Goal: Browse casually

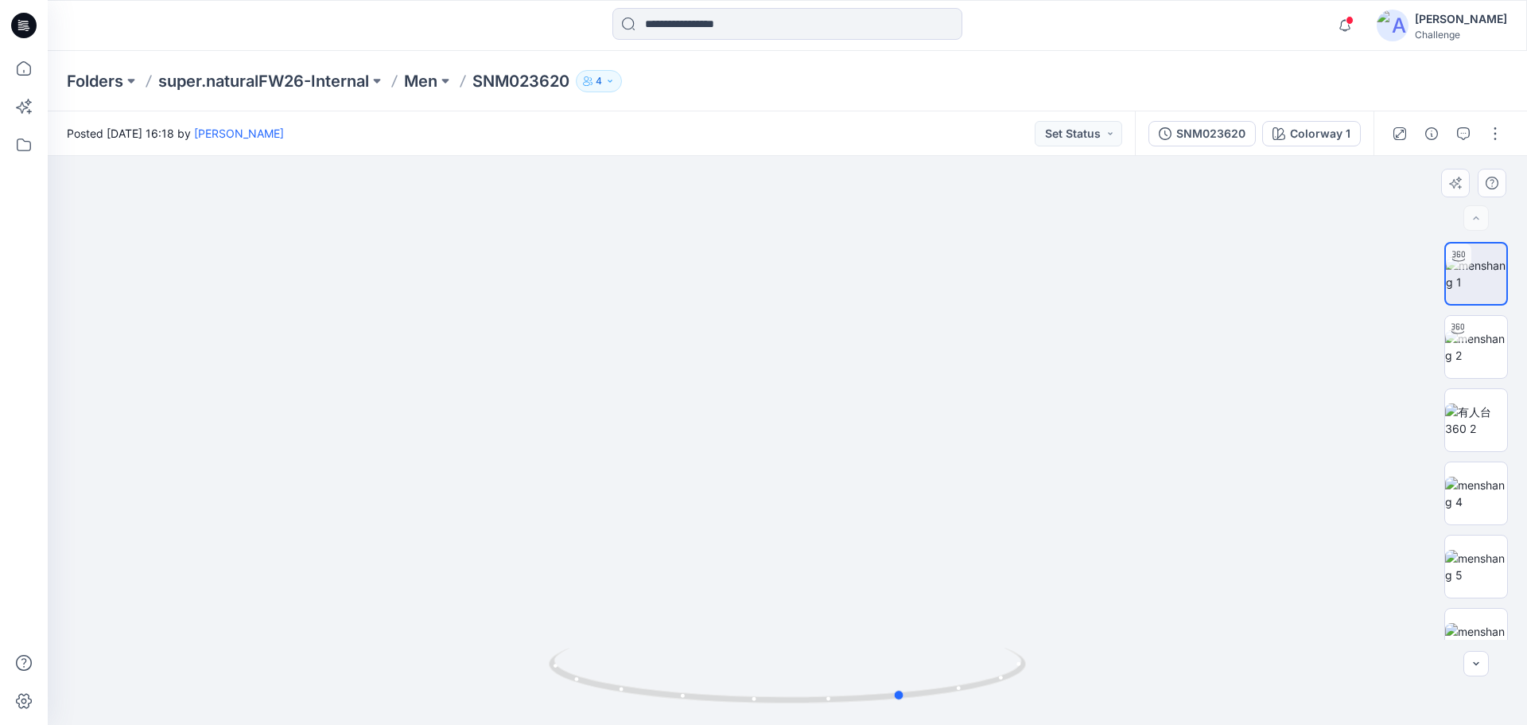
drag, startPoint x: 585, startPoint y: 686, endPoint x: 434, endPoint y: 619, distance: 165.6
click at [434, 619] on div at bounding box center [788, 440] width 1480 height 569
drag, startPoint x: 735, startPoint y: 301, endPoint x: 823, endPoint y: 706, distance: 413.6
click at [823, 706] on div at bounding box center [788, 440] width 1480 height 569
drag, startPoint x: 900, startPoint y: 698, endPoint x: 804, endPoint y: 699, distance: 95.5
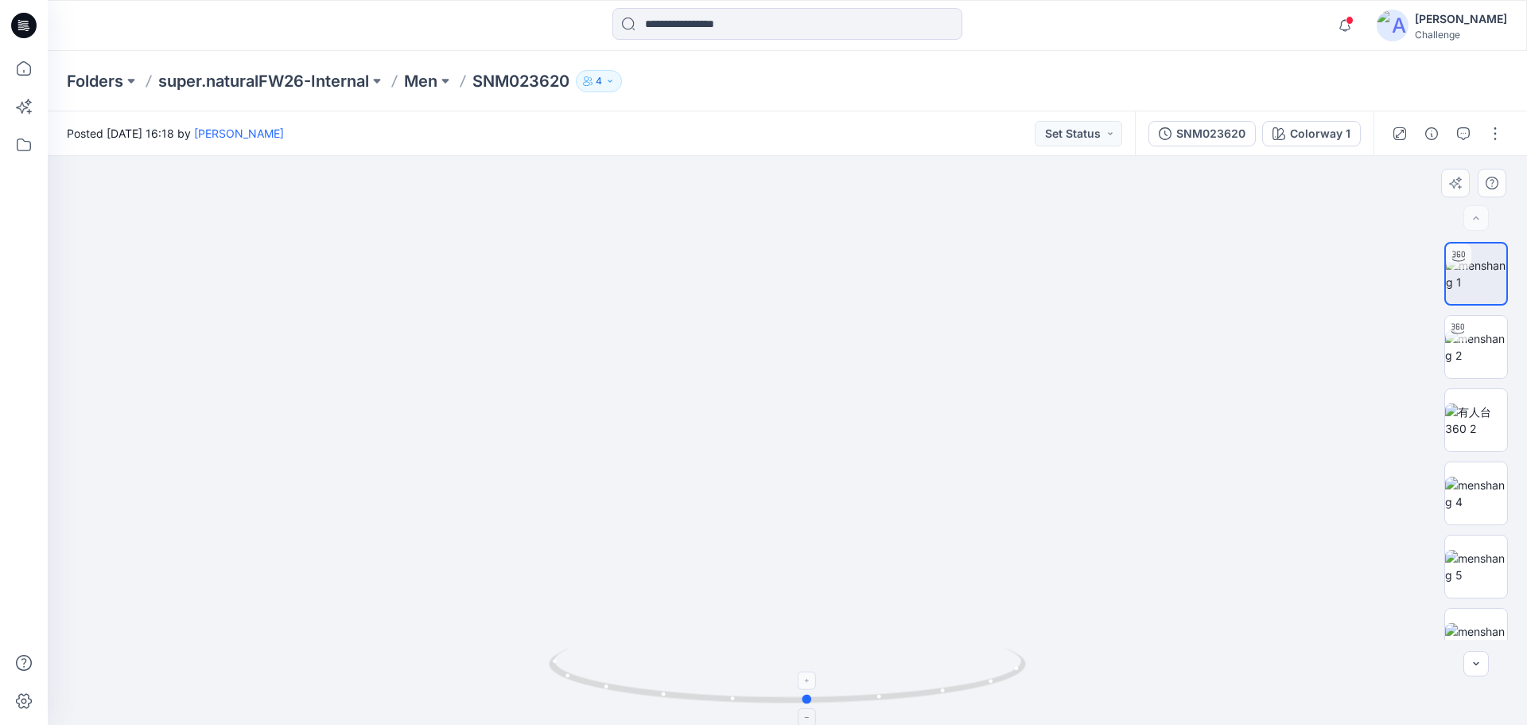
click at [804, 699] on circle at bounding box center [808, 699] width 10 height 10
drag, startPoint x: 791, startPoint y: 435, endPoint x: 783, endPoint y: 668, distance: 233.2
click at [783, 668] on div at bounding box center [788, 440] width 1480 height 569
drag, startPoint x: 768, startPoint y: 418, endPoint x: 770, endPoint y: 507, distance: 88.3
click at [770, 507] on img at bounding box center [783, 440] width 1551 height 569
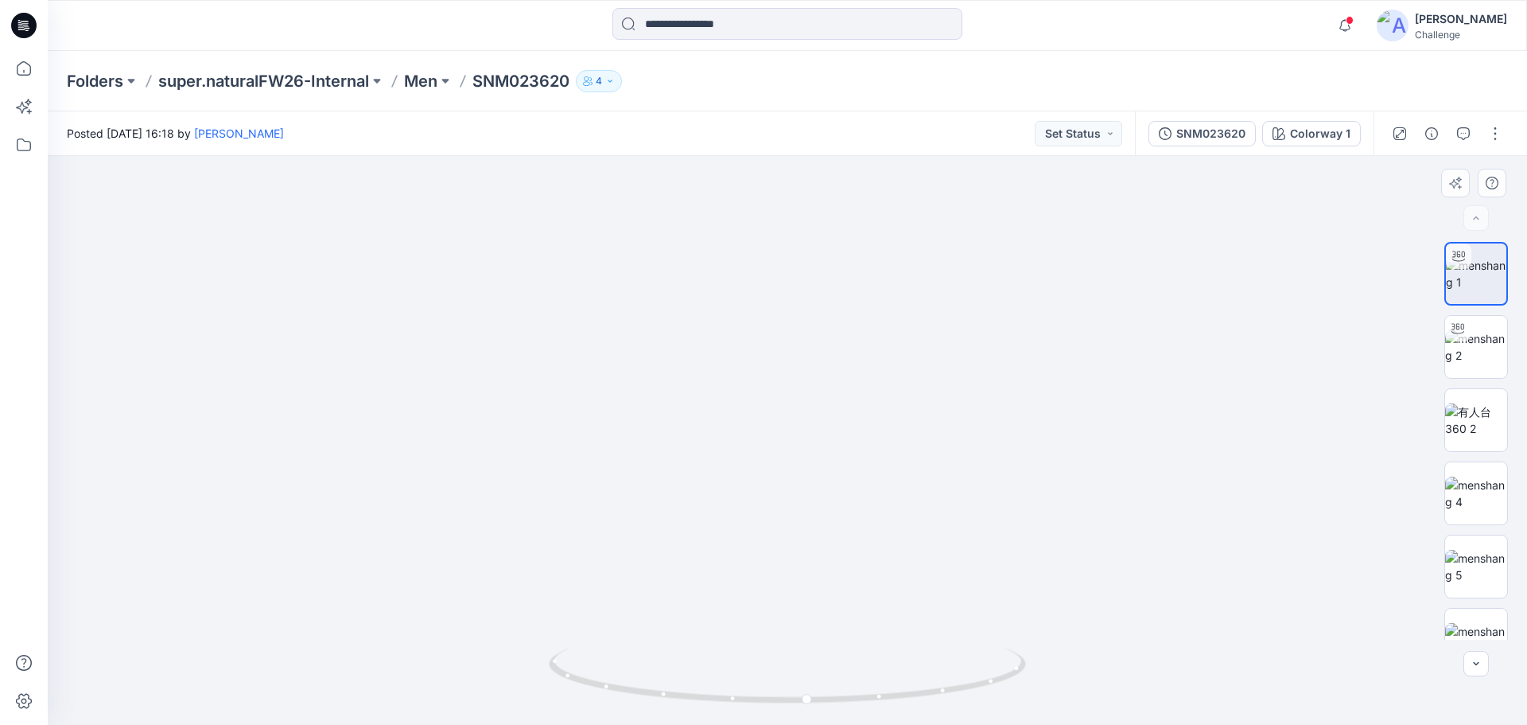
drag, startPoint x: 791, startPoint y: 587, endPoint x: 756, endPoint y: 560, distance: 43.6
click at [756, 560] on img at bounding box center [788, 427] width 990 height 595
drag, startPoint x: 793, startPoint y: 383, endPoint x: 770, endPoint y: 378, distance: 23.6
click at [770, 378] on img at bounding box center [777, 396] width 1551 height 657
drag, startPoint x: 865, startPoint y: 568, endPoint x: 916, endPoint y: 304, distance: 268.9
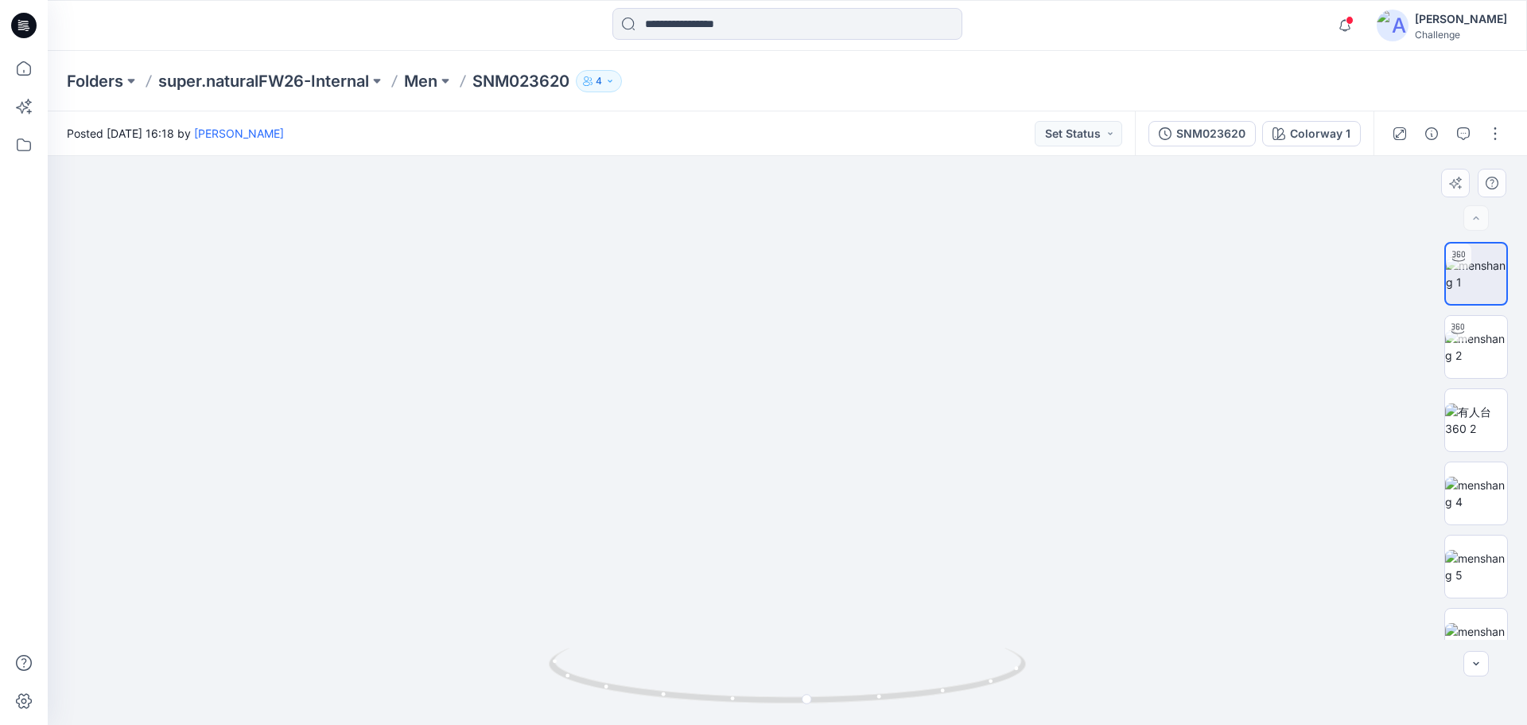
click at [916, 304] on img at bounding box center [822, 264] width 1551 height 921
drag, startPoint x: 806, startPoint y: 702, endPoint x: 700, endPoint y: 629, distance: 128.2
click at [700, 629] on div at bounding box center [788, 440] width 1480 height 569
drag, startPoint x: 831, startPoint y: 602, endPoint x: 888, endPoint y: 374, distance: 235.2
click at [888, 374] on img at bounding box center [823, 149] width 1551 height 1149
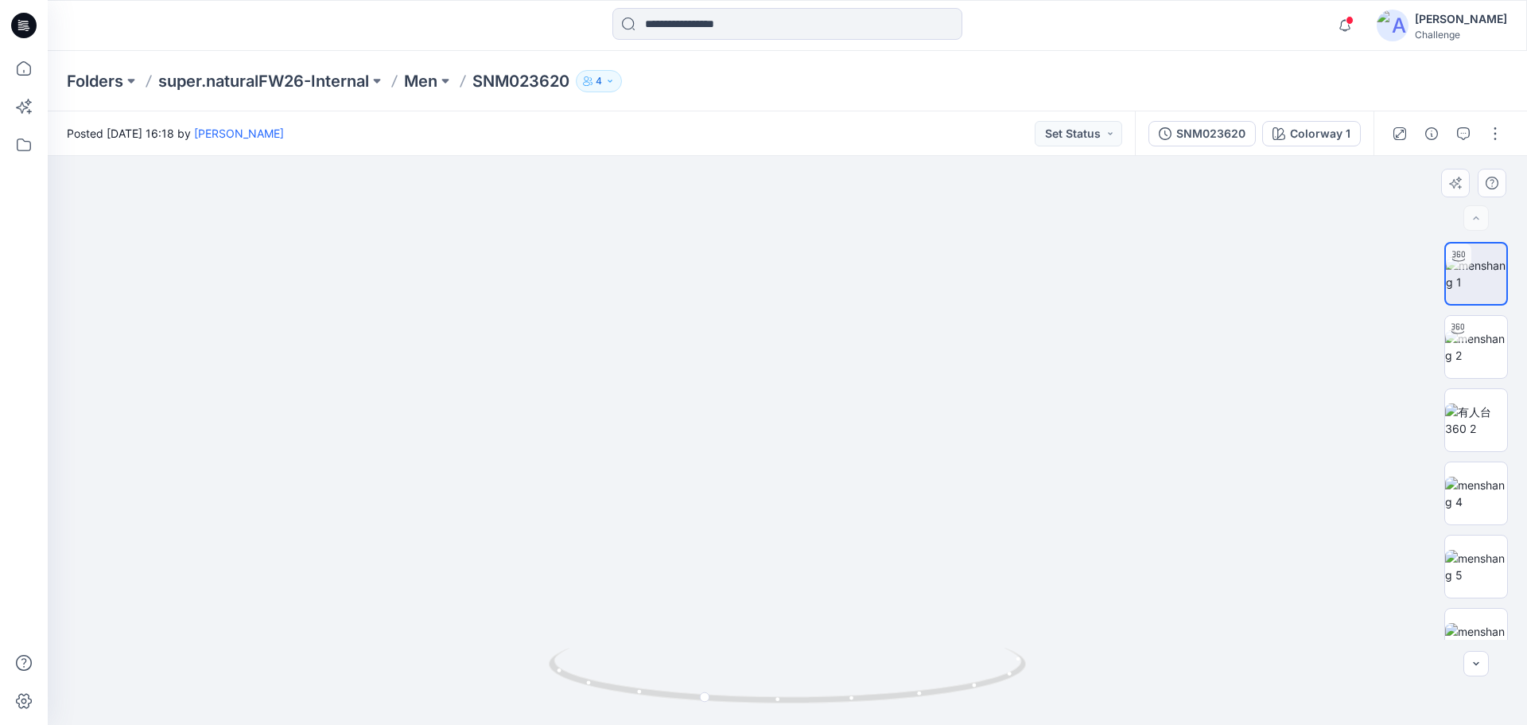
drag, startPoint x: 865, startPoint y: 533, endPoint x: 921, endPoint y: 422, distance: 124.9
click at [921, 422] on img at bounding box center [823, 94] width 1551 height 1261
drag, startPoint x: 729, startPoint y: 445, endPoint x: 854, endPoint y: 479, distance: 129.5
click at [854, 479] on img at bounding box center [823, 116] width 1551 height 1216
drag, startPoint x: 799, startPoint y: 483, endPoint x: 846, endPoint y: 484, distance: 47.7
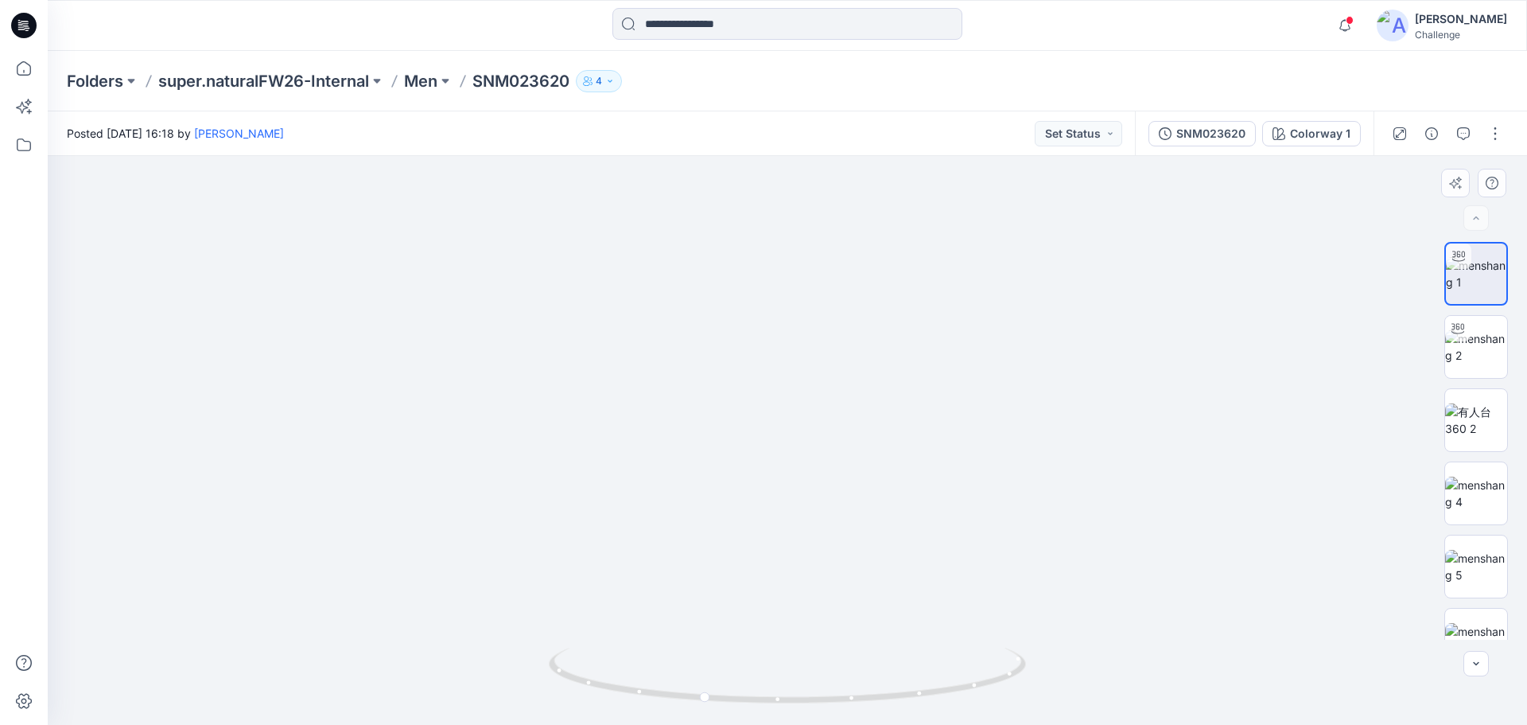
click at [846, 484] on img at bounding box center [823, 116] width 1551 height 1215
drag, startPoint x: 708, startPoint y: 702, endPoint x: 795, endPoint y: 729, distance: 90.8
click at [795, 724] on html "Notifications Your style SNM023720 is ready [DATE] 13:03 Your style SNM023760 i…" at bounding box center [763, 362] width 1527 height 725
drag, startPoint x: 804, startPoint y: 469, endPoint x: 850, endPoint y: 689, distance: 225.1
click at [850, 689] on div at bounding box center [788, 440] width 1480 height 569
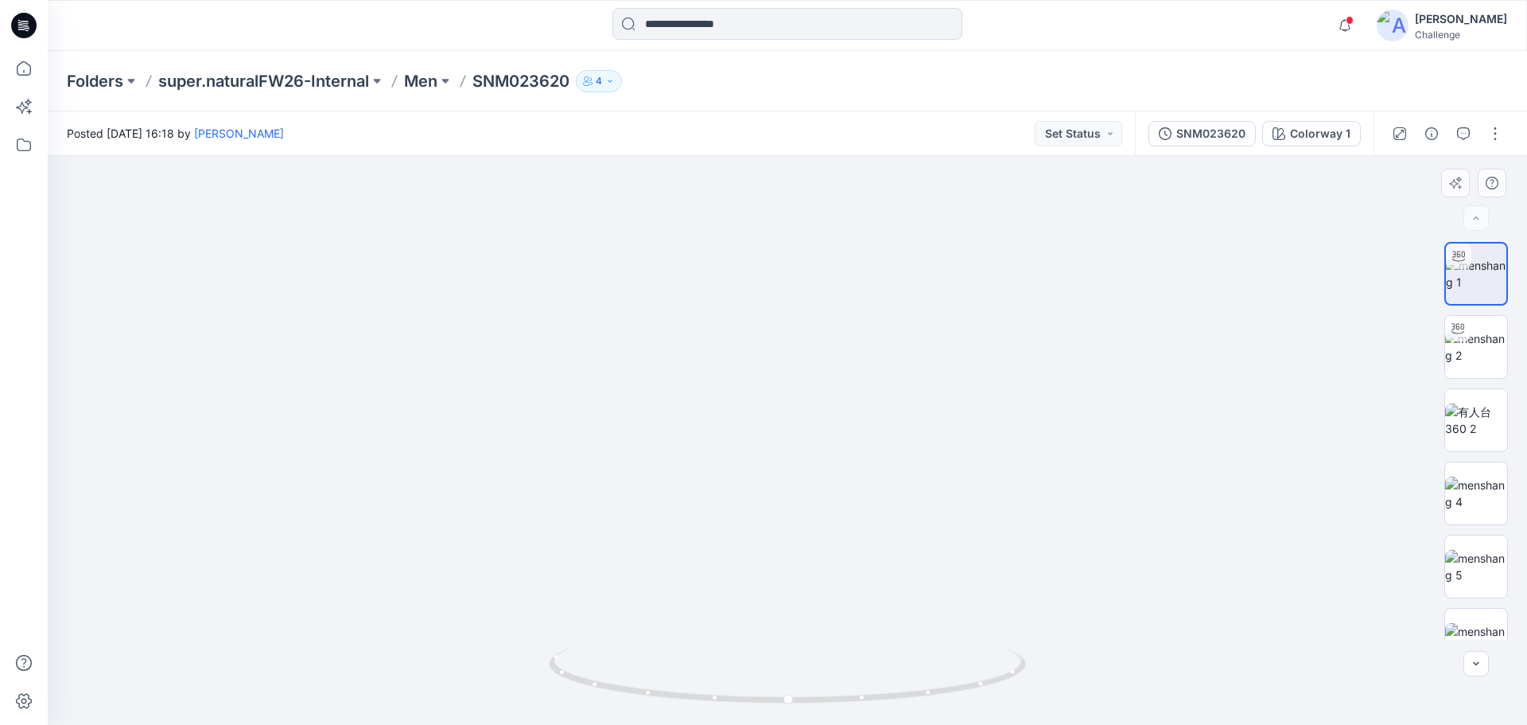
drag, startPoint x: 742, startPoint y: 251, endPoint x: 752, endPoint y: 345, distance: 94.3
click at [752, 345] on img at bounding box center [788, 433] width 830 height 584
